Goal: Task Accomplishment & Management: Manage account settings

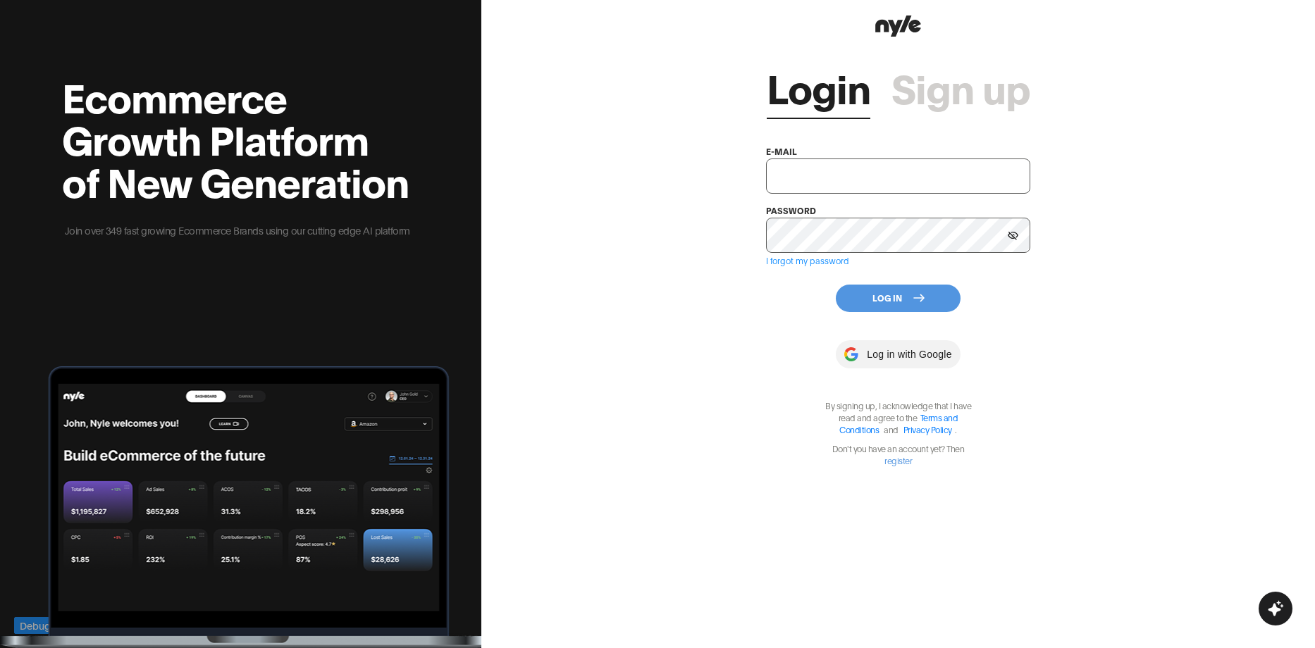
click at [851, 173] on input "text" at bounding box center [898, 176] width 264 height 35
click at [1143, 207] on div "Login Sign up e-mail password I forgot my password Log In Log in with Google By…" at bounding box center [898, 324] width 834 height 648
click at [37, 314] on div "Ecommerce Growth Platform of New Generation Join over 349 fast growing Ecommerc…" at bounding box center [240, 324] width 481 height 648
